Goal: Task Accomplishment & Management: Use online tool/utility

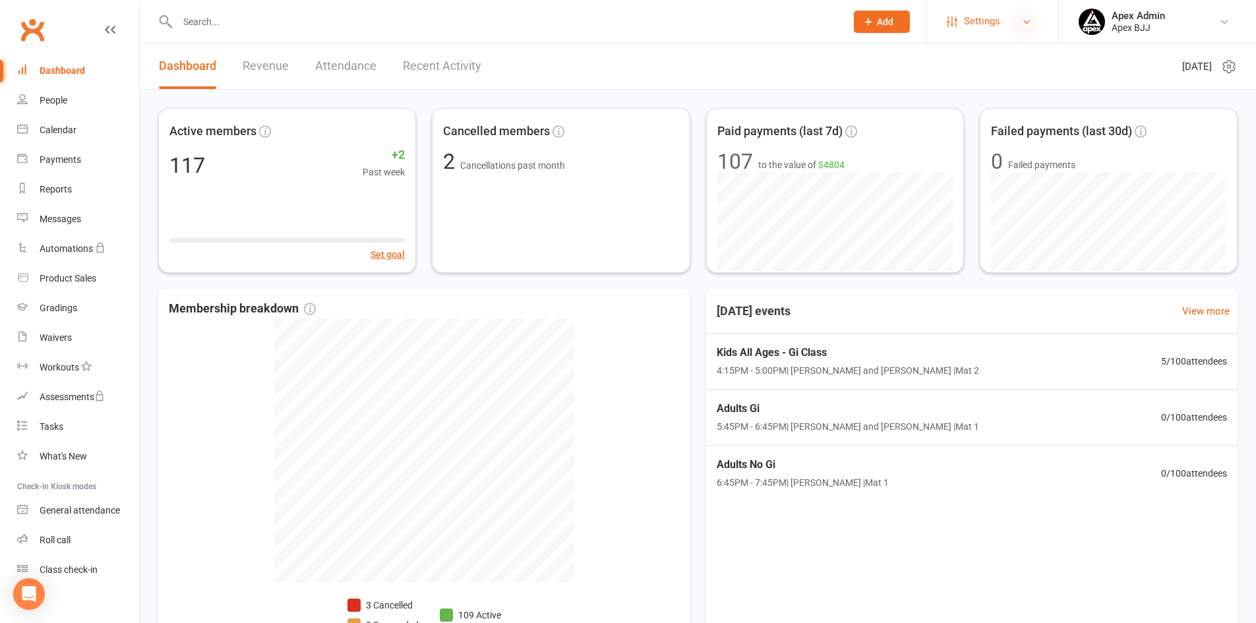
click at [1027, 22] on icon at bounding box center [1026, 21] width 11 height 11
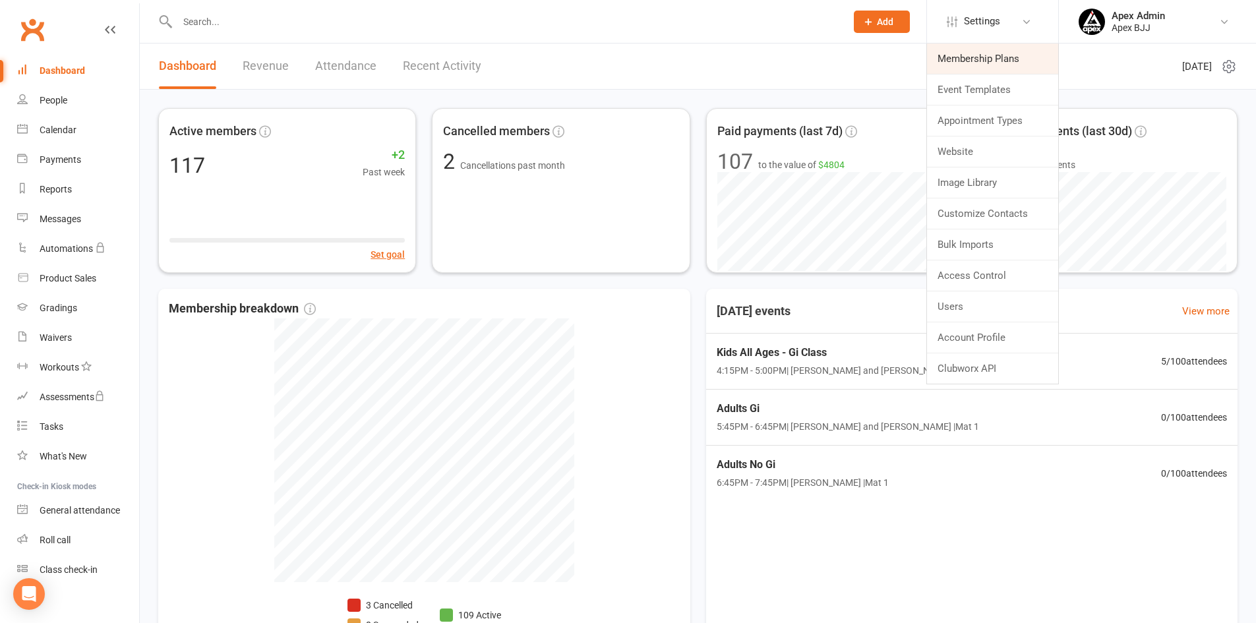
click at [1000, 57] on link "Membership Plans" at bounding box center [992, 59] width 131 height 30
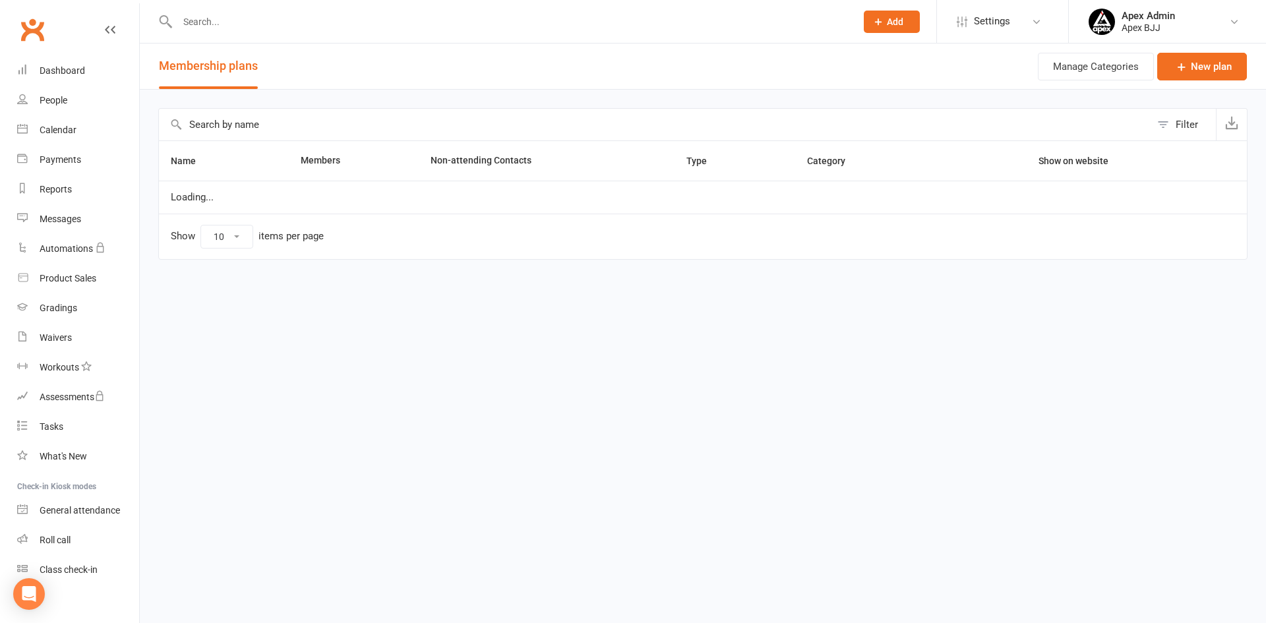
select select "100"
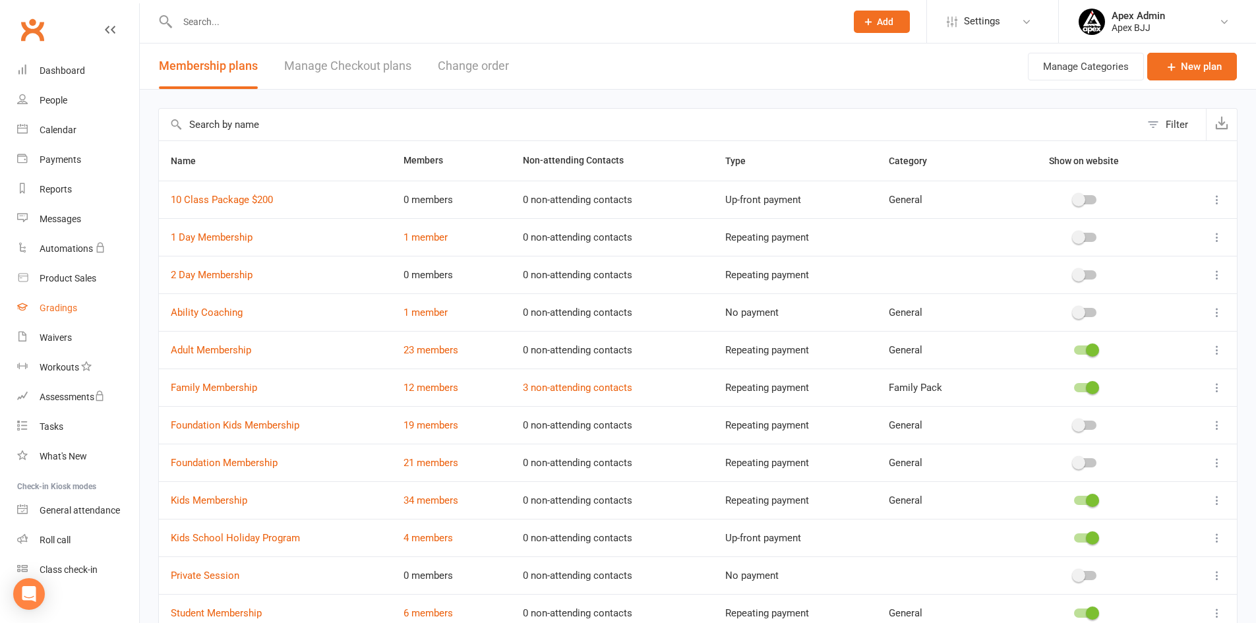
click at [56, 311] on div "Gradings" at bounding box center [59, 308] width 38 height 11
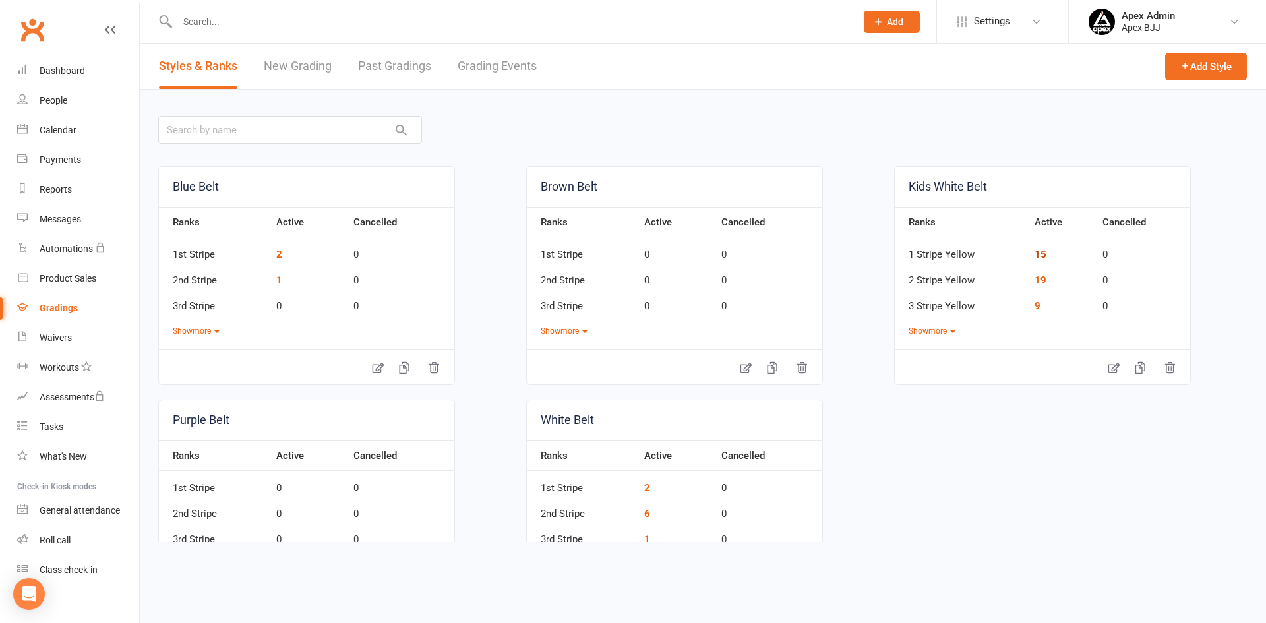
click at [1034, 254] on link "15" at bounding box center [1040, 255] width 12 height 12
click at [1038, 283] on link "19" at bounding box center [1040, 280] width 12 height 12
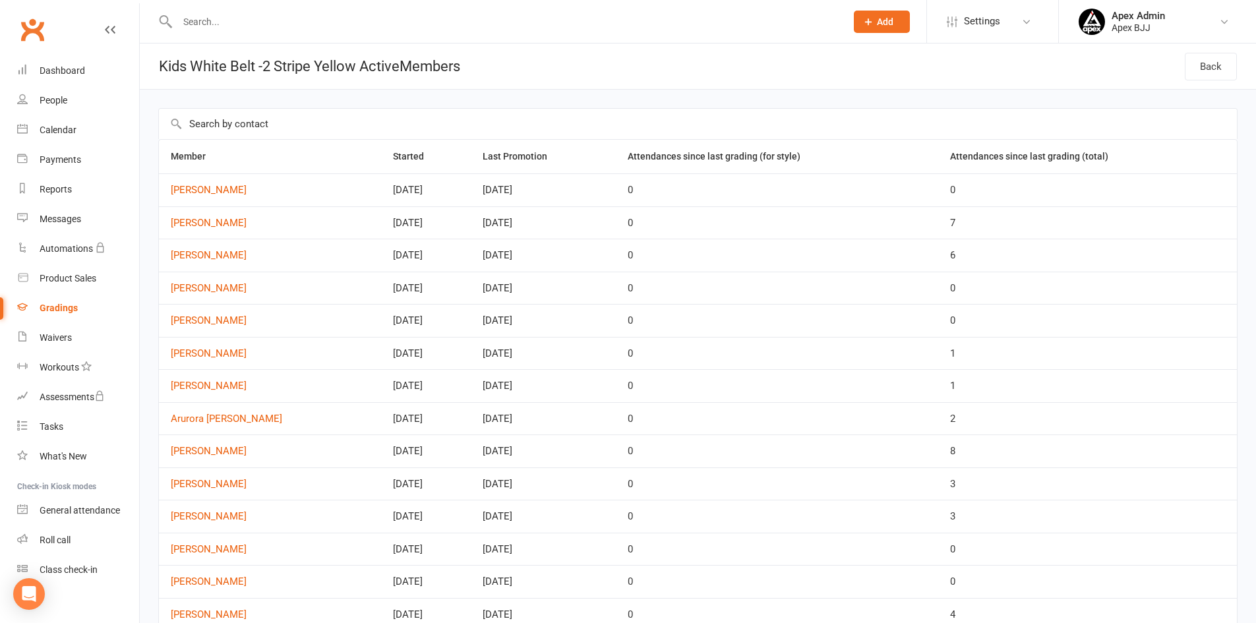
click at [44, 309] on div "Gradings" at bounding box center [59, 308] width 38 height 11
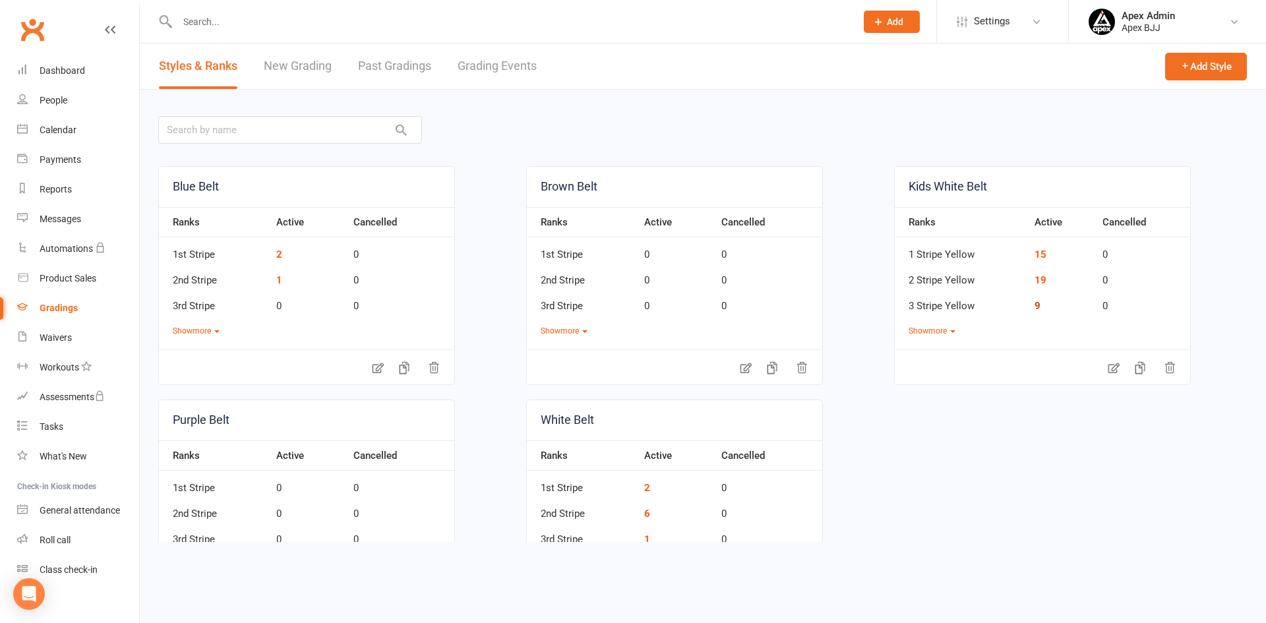
click at [1034, 305] on link "9" at bounding box center [1037, 306] width 6 height 12
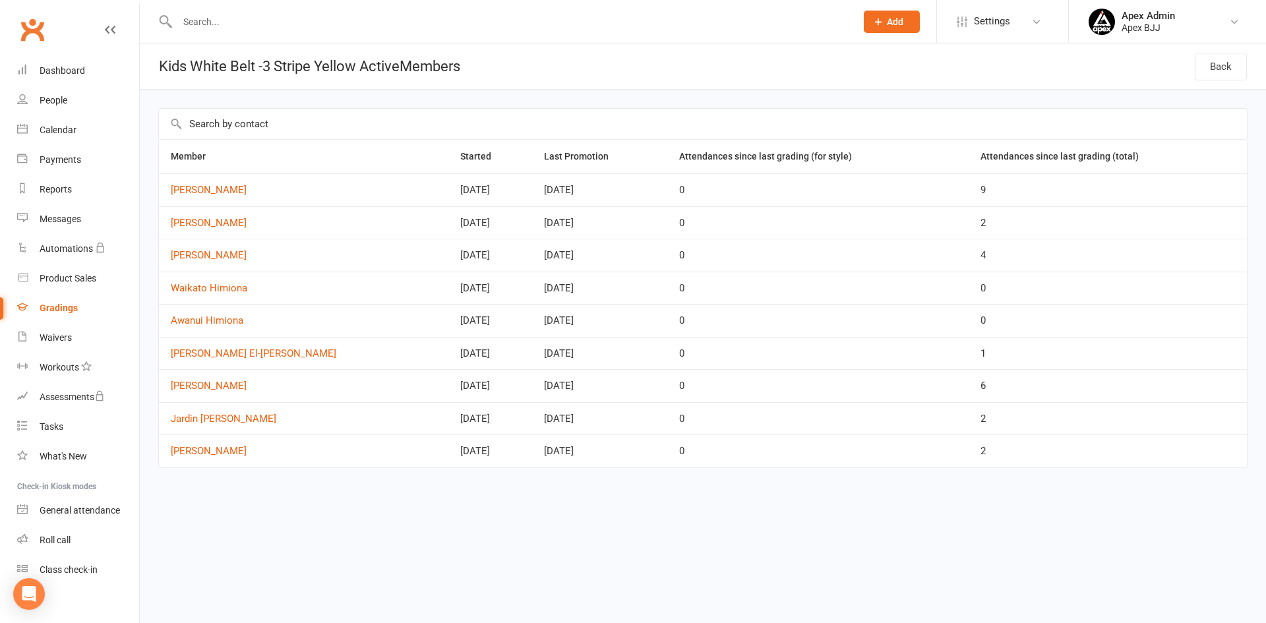
click at [60, 310] on div "Gradings" at bounding box center [59, 308] width 38 height 11
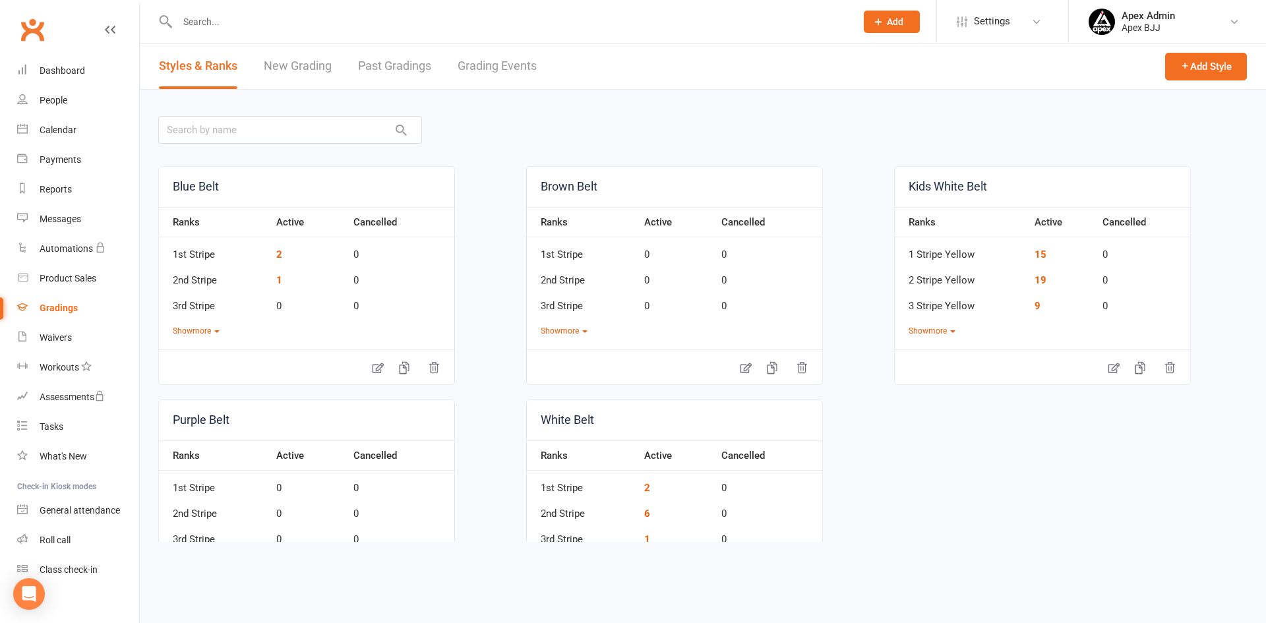
click at [69, 306] on div "Gradings" at bounding box center [59, 308] width 38 height 11
click at [1036, 257] on link "15" at bounding box center [1040, 255] width 12 height 12
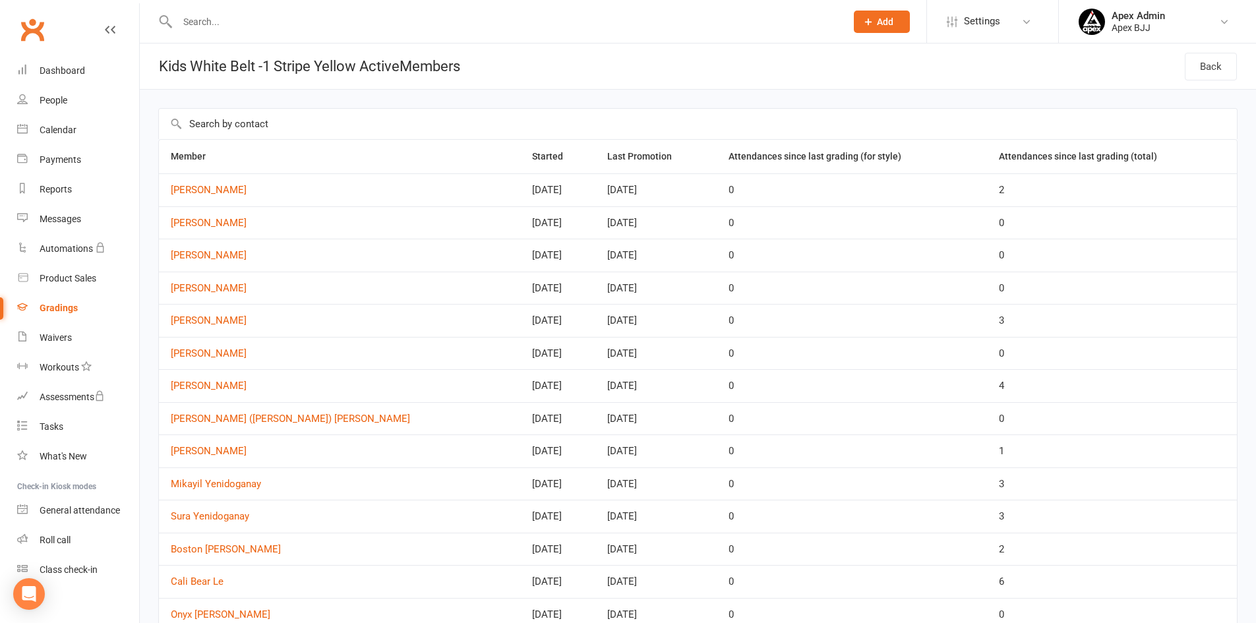
click at [63, 315] on link "Gradings" at bounding box center [78, 308] width 122 height 30
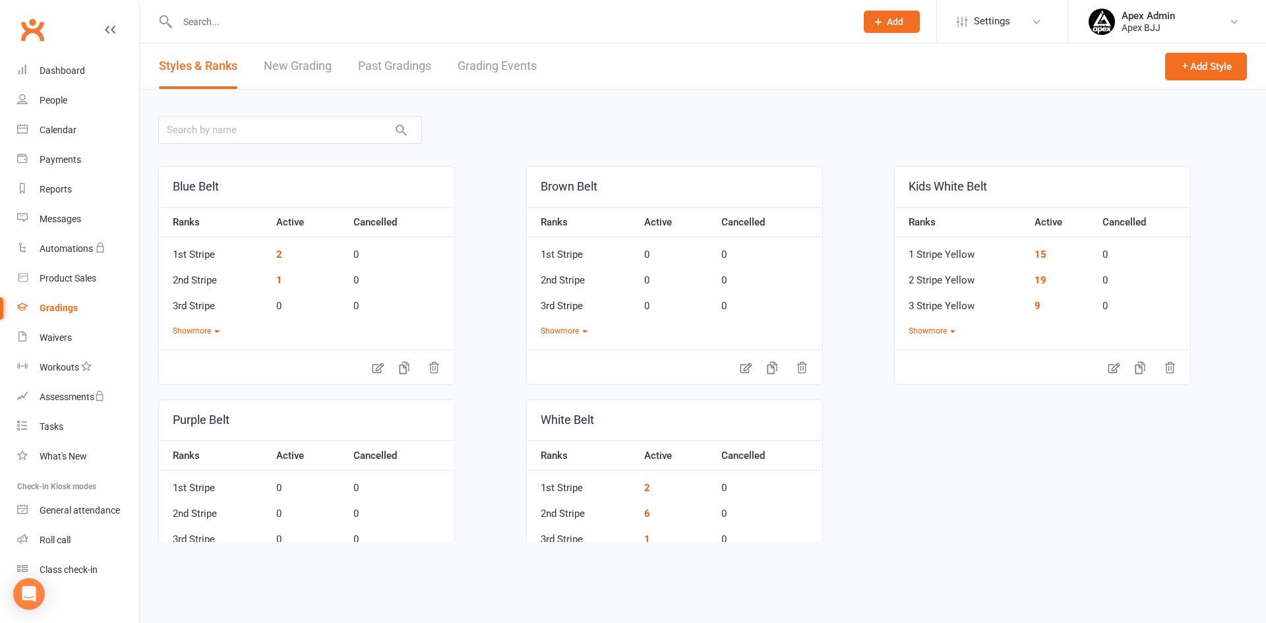
click at [303, 65] on link "New Grading" at bounding box center [298, 66] width 68 height 45
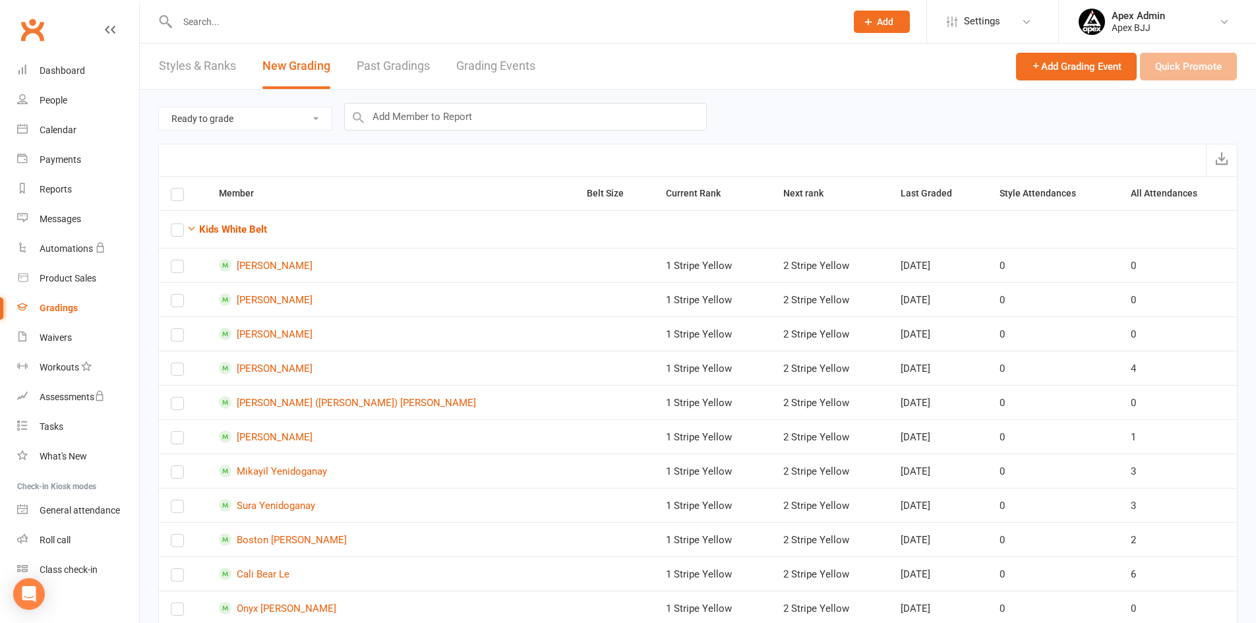
click at [308, 121] on select "Ready to grade All members enrolled in a style Active members enrolled in a sty…" at bounding box center [245, 118] width 173 height 22
select select "all_members_in_style"
click at [159, 107] on select "Ready to grade All members enrolled in a style Active members enrolled in a sty…" at bounding box center [245, 118] width 173 height 22
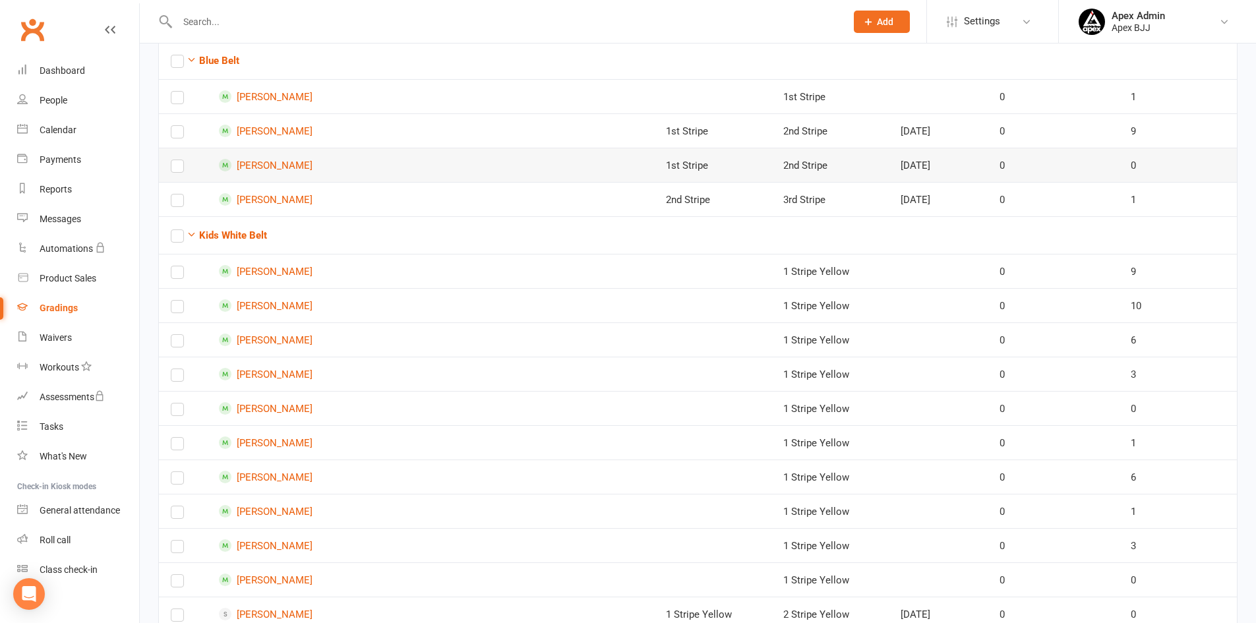
scroll to position [198, 0]
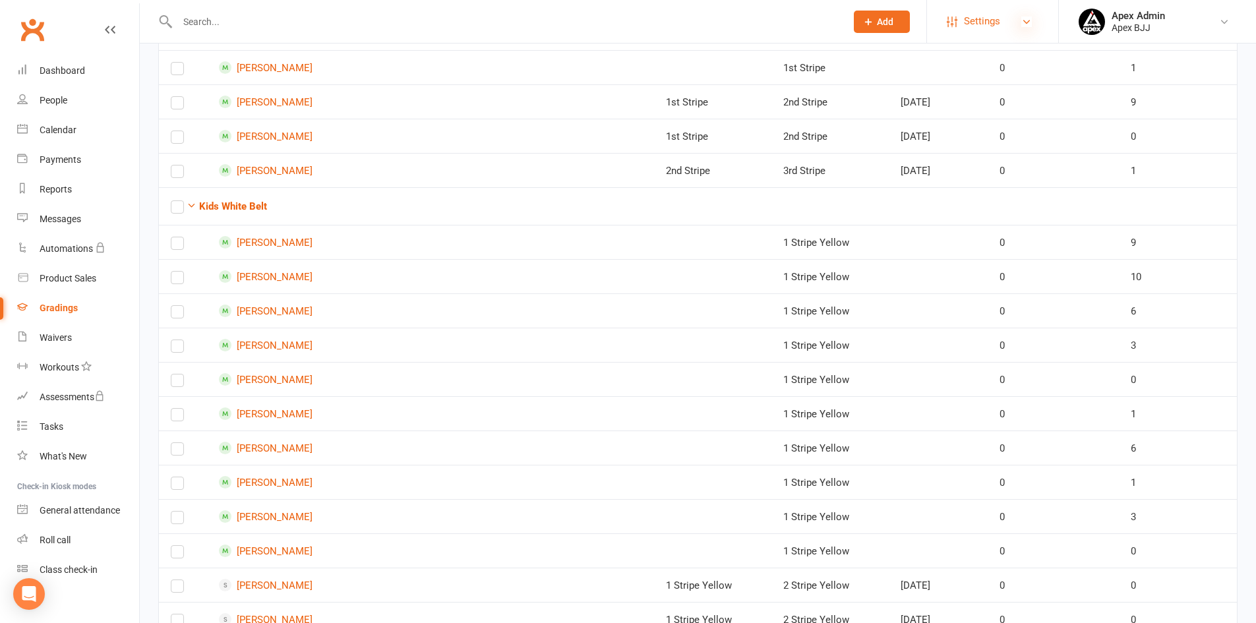
click at [1024, 20] on icon at bounding box center [1026, 21] width 11 height 11
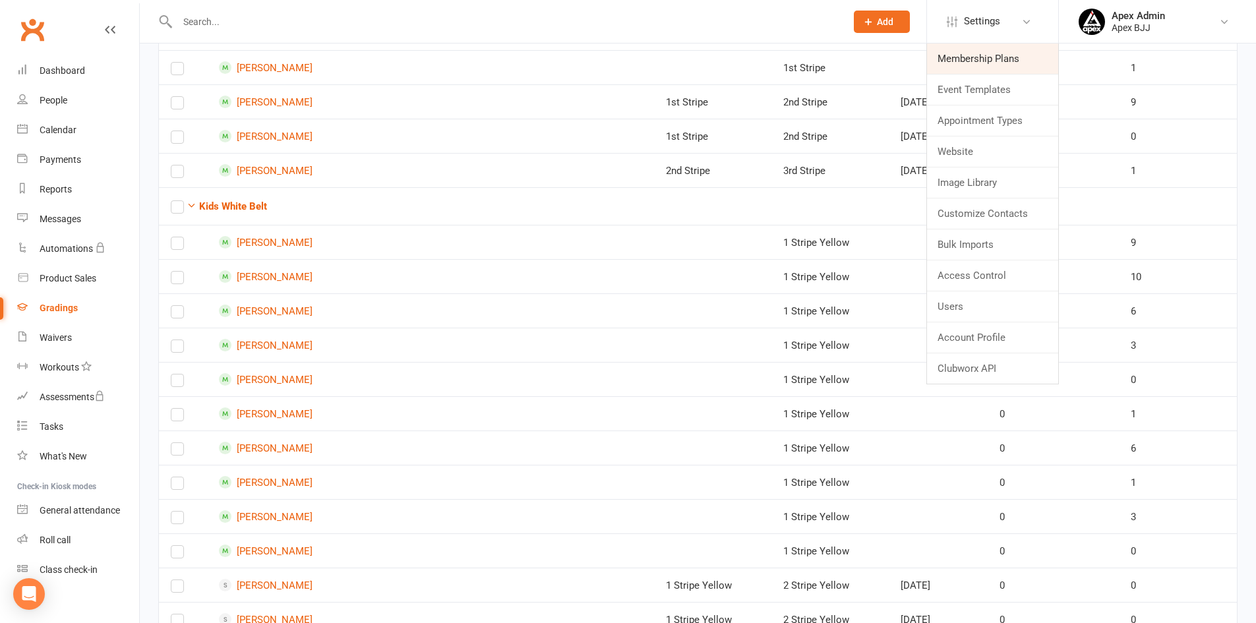
click at [1005, 59] on link "Membership Plans" at bounding box center [992, 59] width 131 height 30
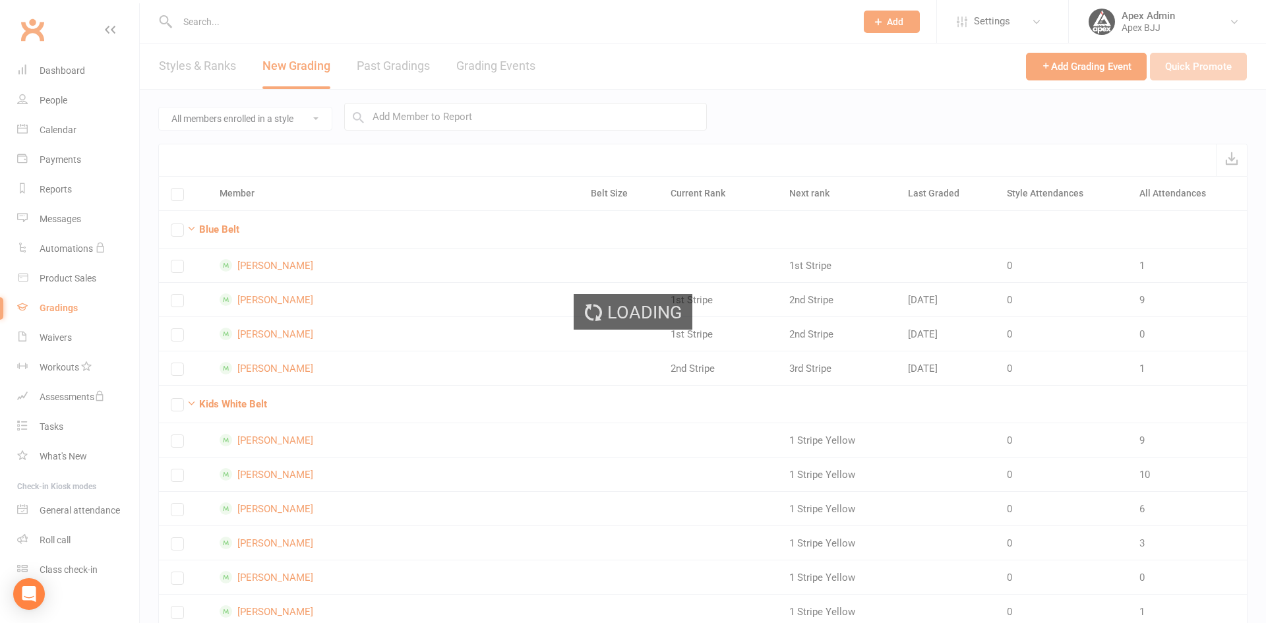
select select "100"
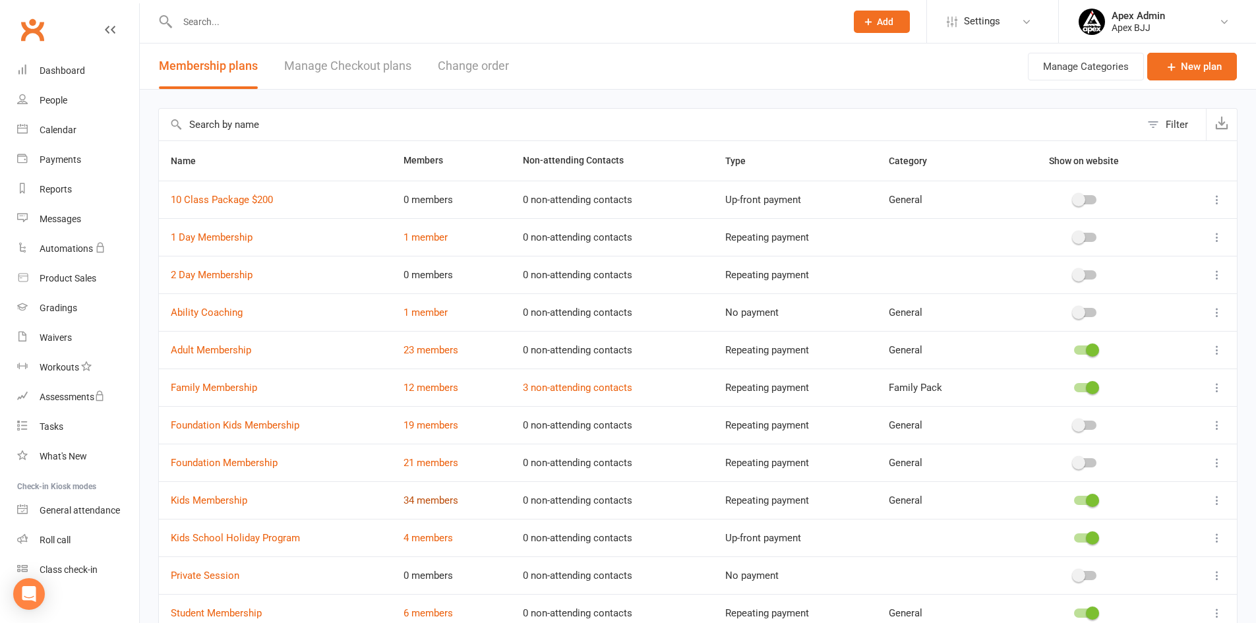
click at [435, 498] on link "34 members" at bounding box center [430, 500] width 55 height 12
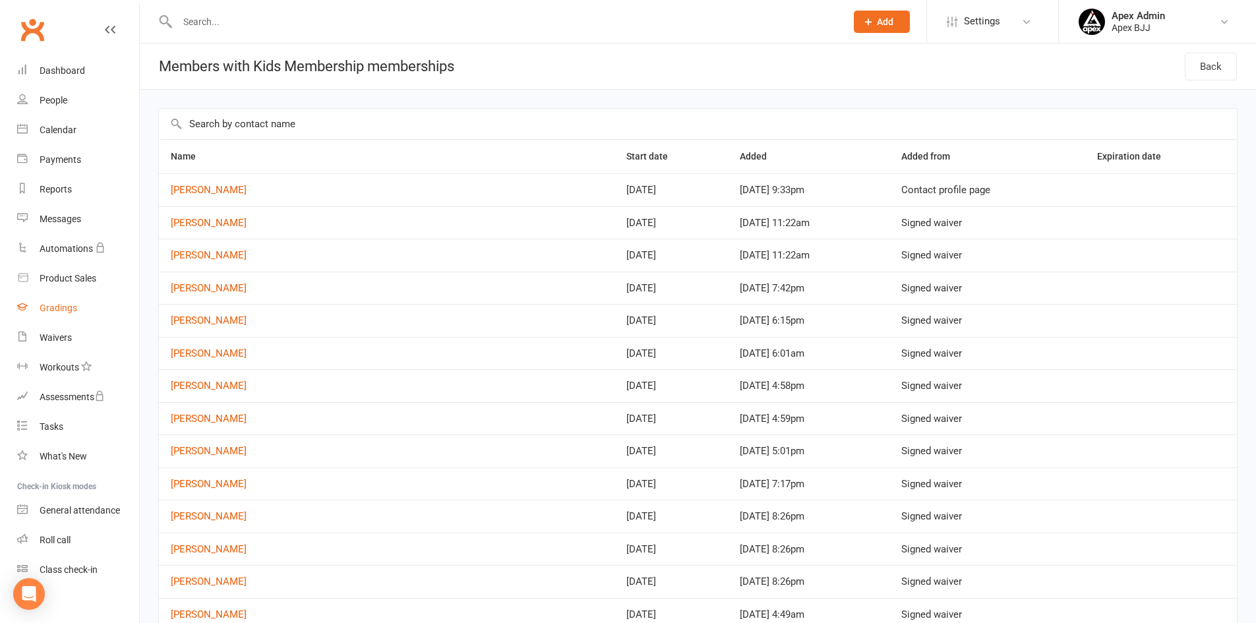
click at [45, 310] on div "Gradings" at bounding box center [59, 308] width 38 height 11
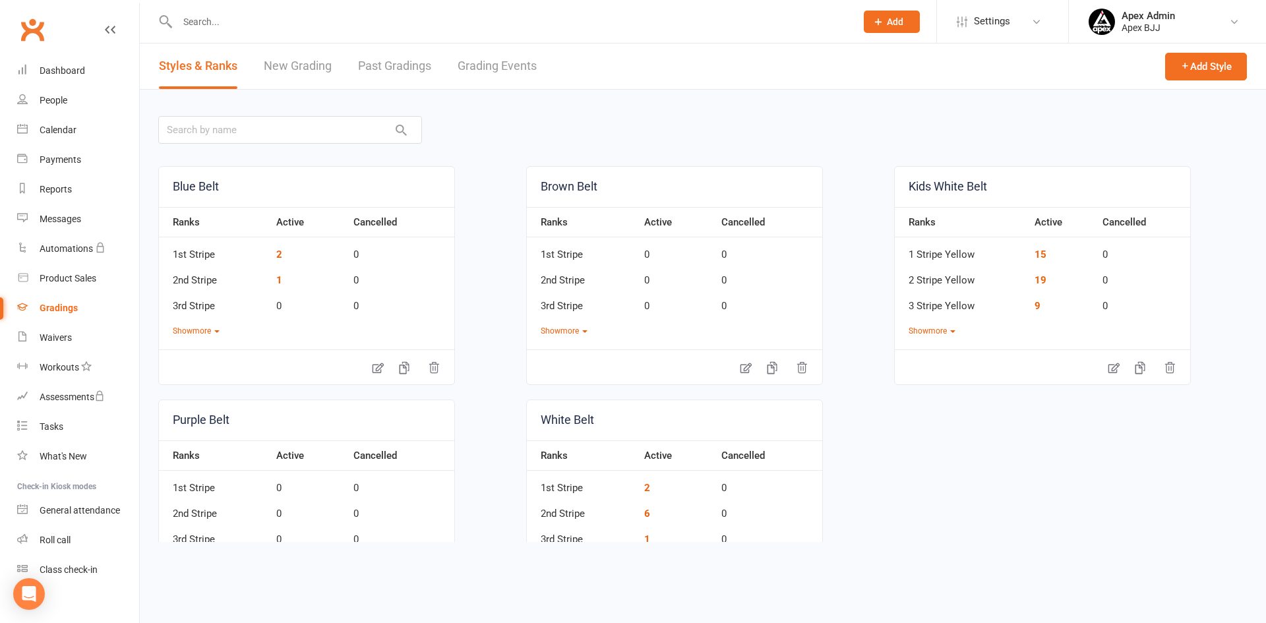
click at [294, 59] on link "New Grading" at bounding box center [298, 66] width 68 height 45
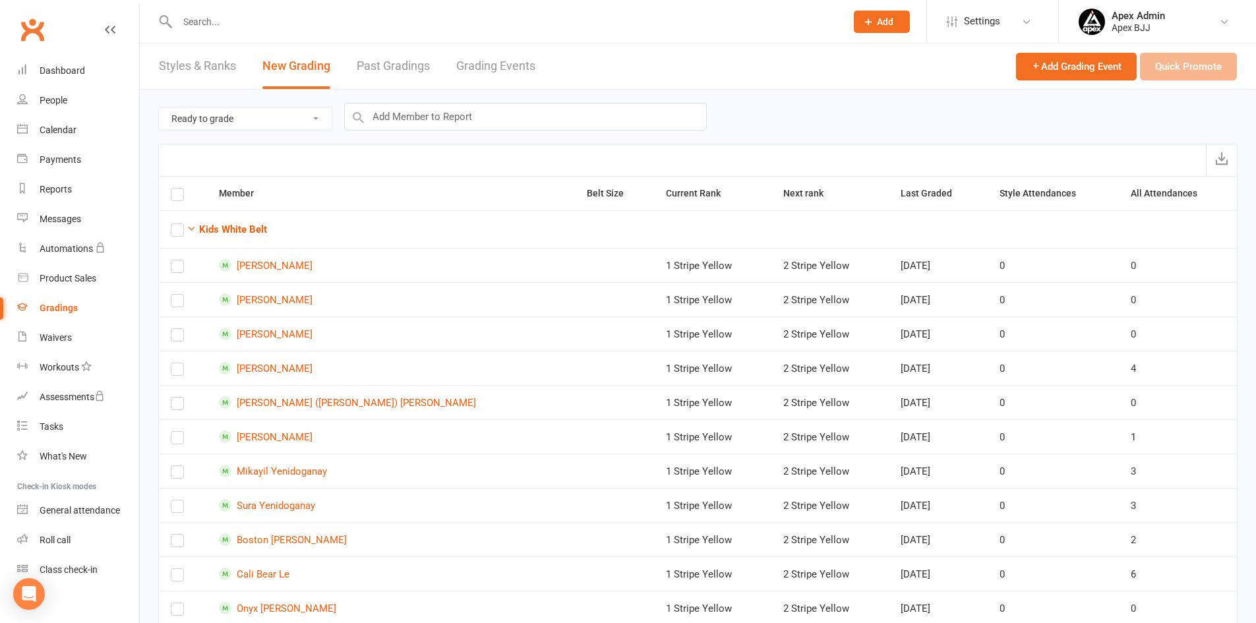
click at [320, 120] on select "Ready to grade All members enrolled in a style Active members enrolled in a sty…" at bounding box center [245, 118] width 173 height 22
click at [159, 107] on select "Ready to grade All members enrolled in a style Active members enrolled in a sty…" at bounding box center [245, 118] width 173 height 22
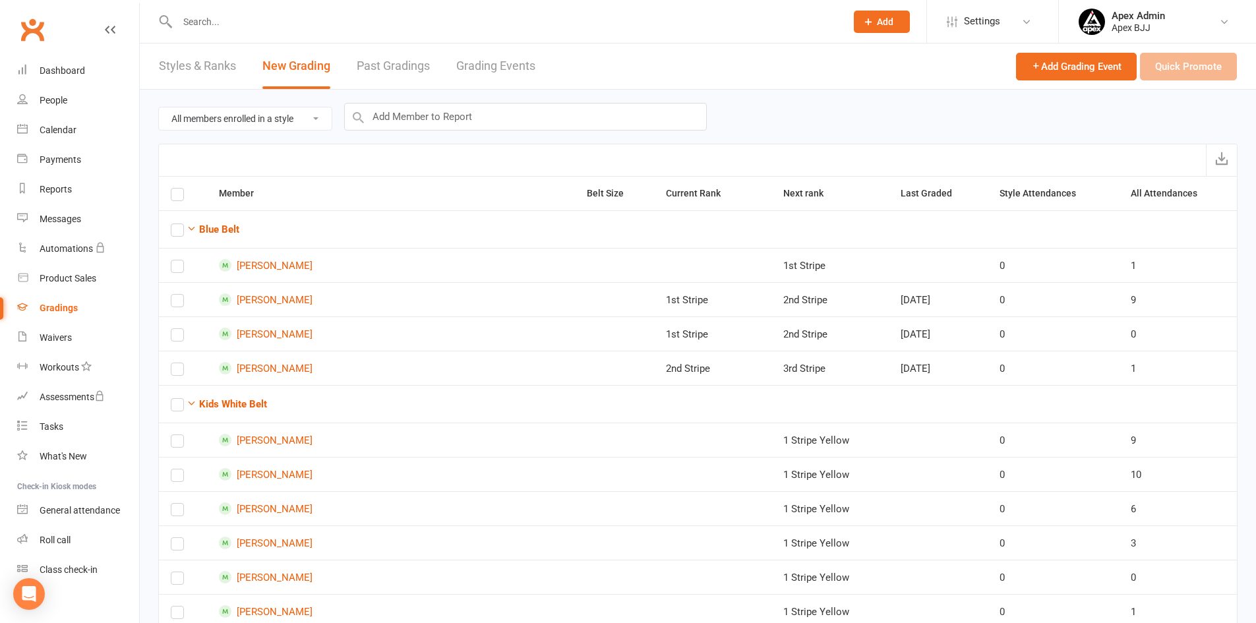
click at [319, 115] on select "Ready to grade All members enrolled in a style Active members enrolled in a sty…" at bounding box center [245, 118] width 173 height 22
select select "ready_to_grade"
click at [159, 107] on select "Ready to grade All members enrolled in a style Active members enrolled in a sty…" at bounding box center [245, 118] width 173 height 22
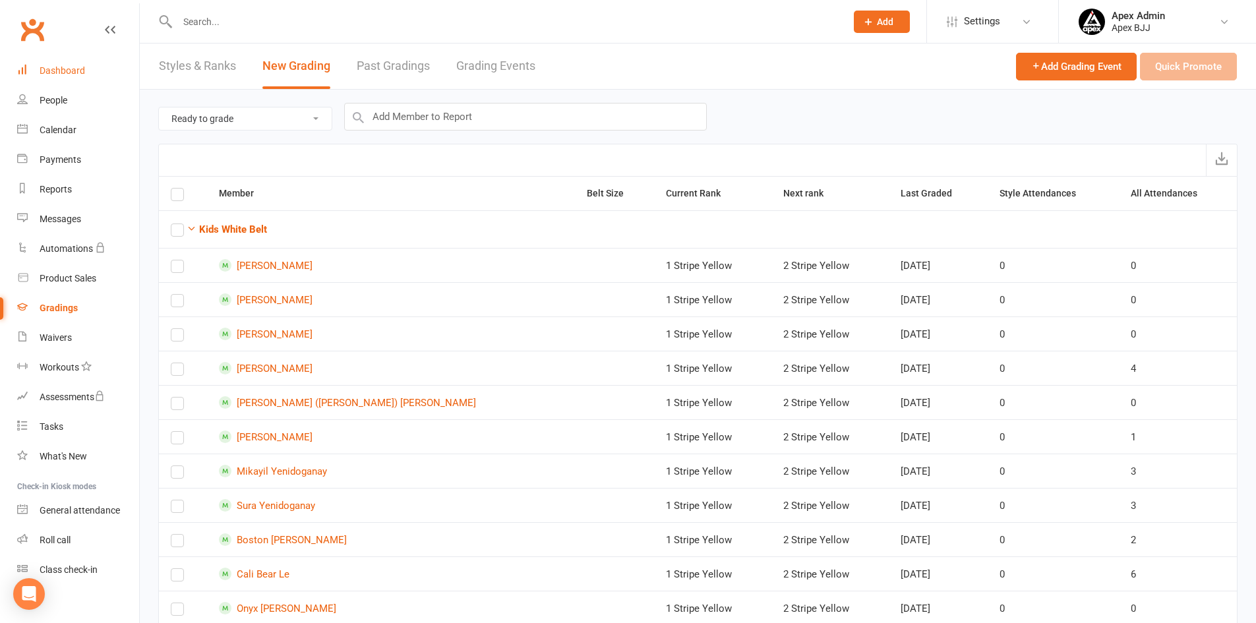
click at [57, 70] on div "Dashboard" at bounding box center [62, 70] width 45 height 11
